Goal: Communication & Community: Ask a question

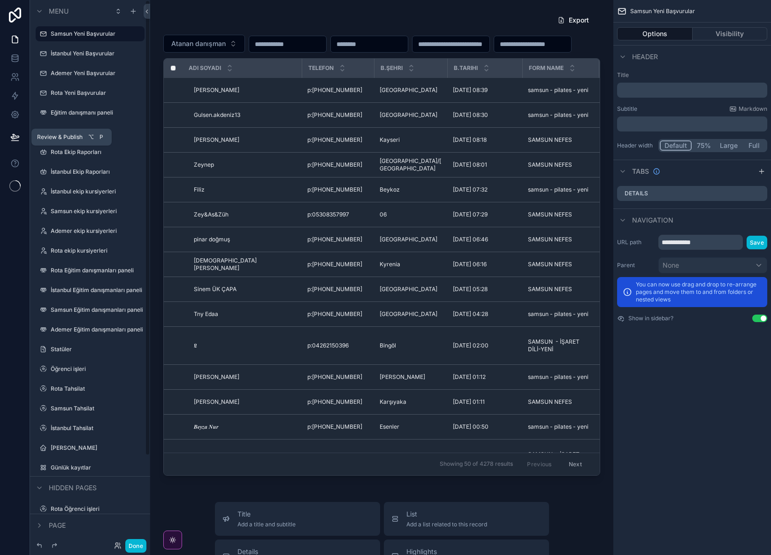
click at [12, 135] on icon at bounding box center [14, 136] width 9 height 9
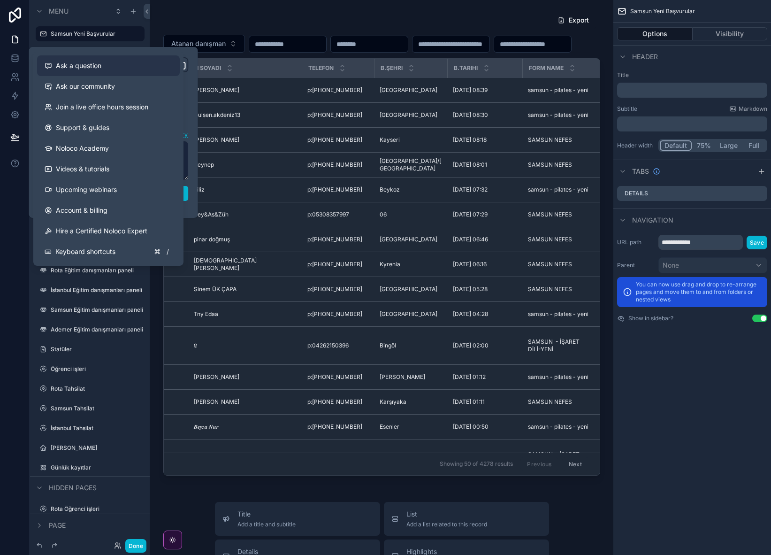
click at [99, 63] on span "Ask a question" at bounding box center [79, 65] width 46 height 9
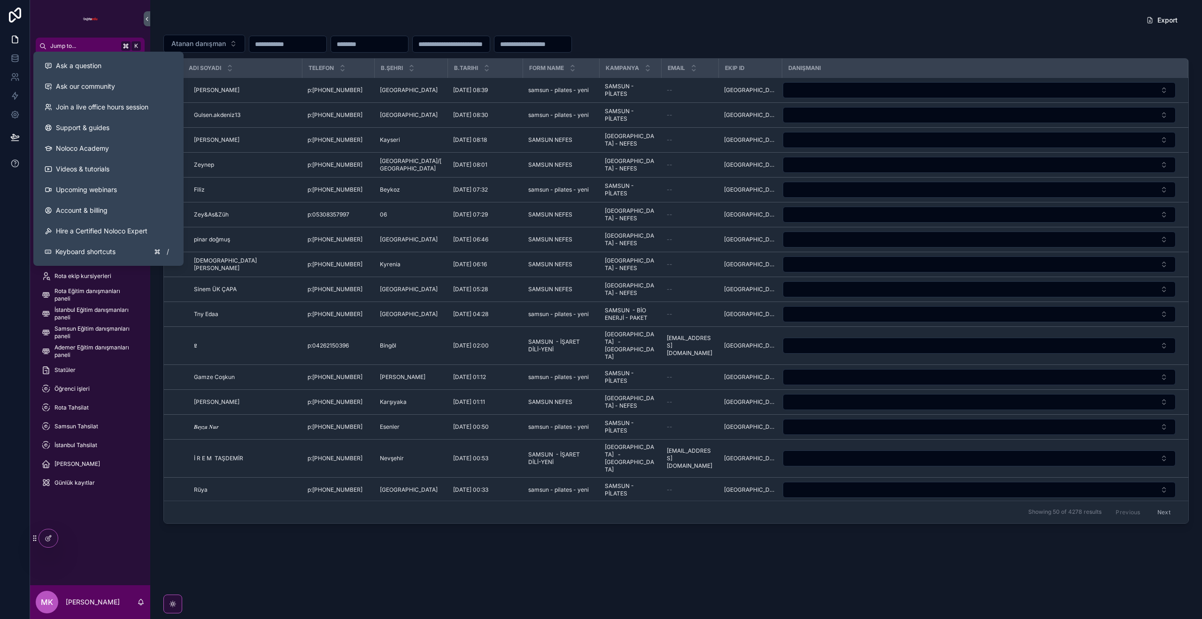
click at [15, 160] on icon at bounding box center [14, 163] width 7 height 7
click at [101, 61] on button "Ask a question" at bounding box center [108, 65] width 143 height 21
